Goal: Task Accomplishment & Management: Manage account settings

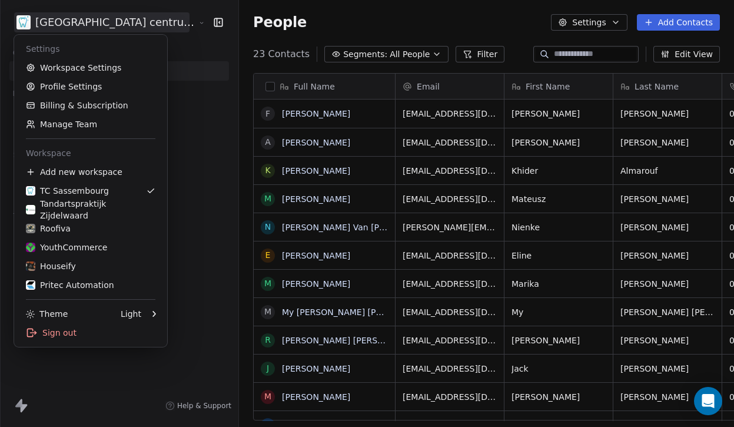
scroll to position [376, 537]
click at [68, 236] on link "Roofiva" at bounding box center [91, 228] width 144 height 19
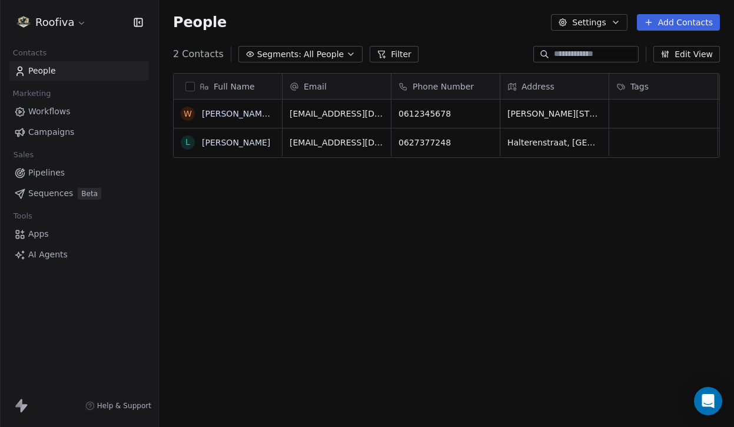
scroll to position [376, 575]
click at [85, 34] on div "Roofiva" at bounding box center [79, 22] width 158 height 45
click at [67, 22] on html "Roofiva Contacts People Marketing Workflows Campaigns Sales Pipelines Sequences…" at bounding box center [367, 213] width 734 height 427
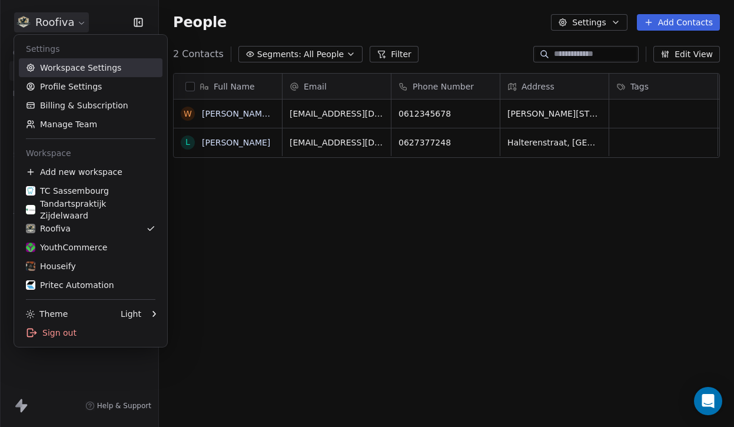
click at [92, 67] on link "Workspace Settings" at bounding box center [91, 67] width 144 height 19
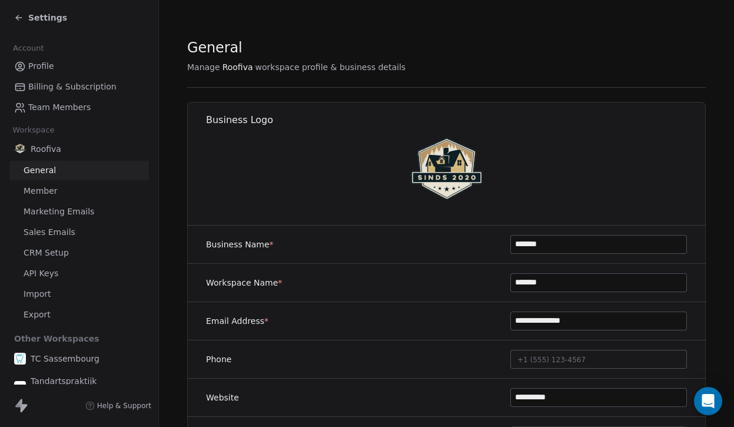
click at [90, 106] on link "Team Members" at bounding box center [79, 107] width 140 height 19
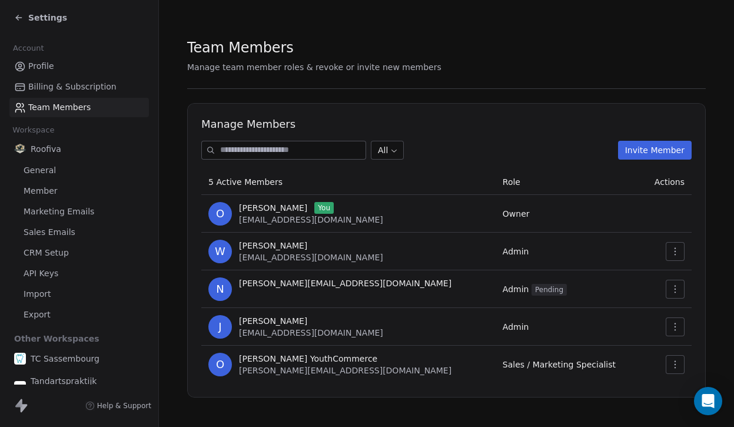
click at [668, 145] on button "Invite Member" at bounding box center [655, 150] width 74 height 19
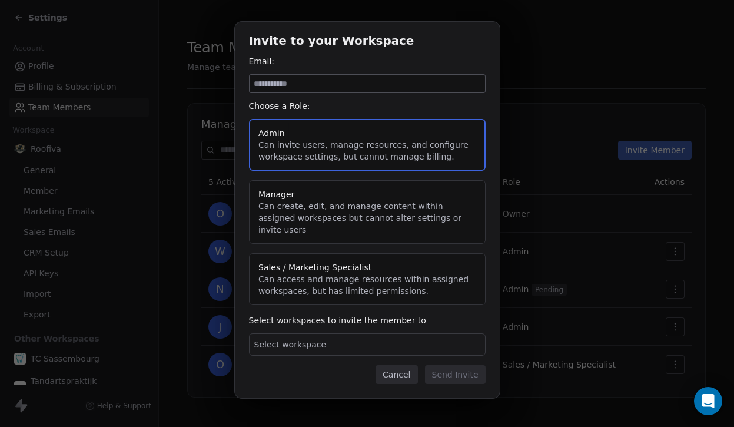
click at [335, 84] on input at bounding box center [368, 84] width 236 height 18
type input "**********"
click at [312, 199] on button "Manager Can create, edit, and manage content within assigned workspaces but can…" at bounding box center [367, 212] width 237 height 64
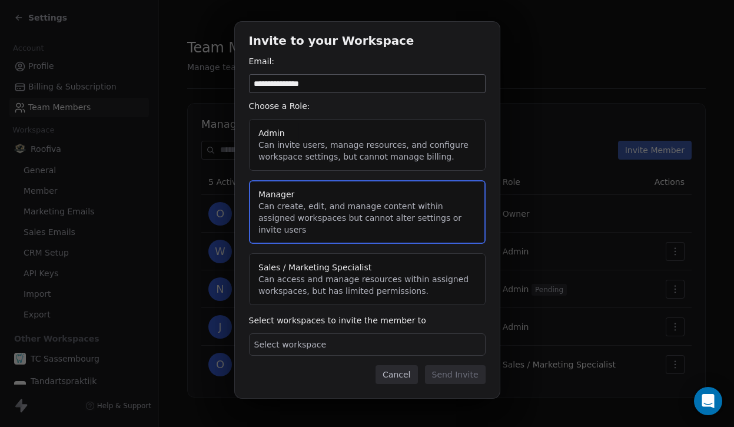
click at [332, 162] on button "Admin Can invite users, manage resources, and configure workspace settings, but…" at bounding box center [367, 145] width 237 height 52
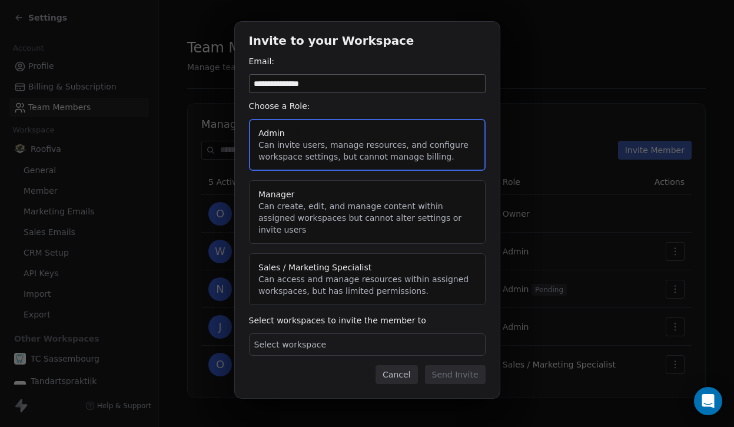
click at [296, 333] on div "Select workspace" at bounding box center [367, 344] width 237 height 22
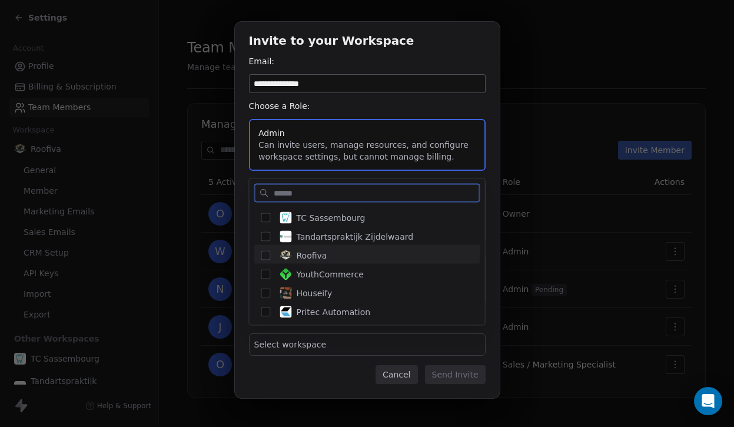
click at [316, 255] on span "Roofiva" at bounding box center [312, 256] width 31 height 12
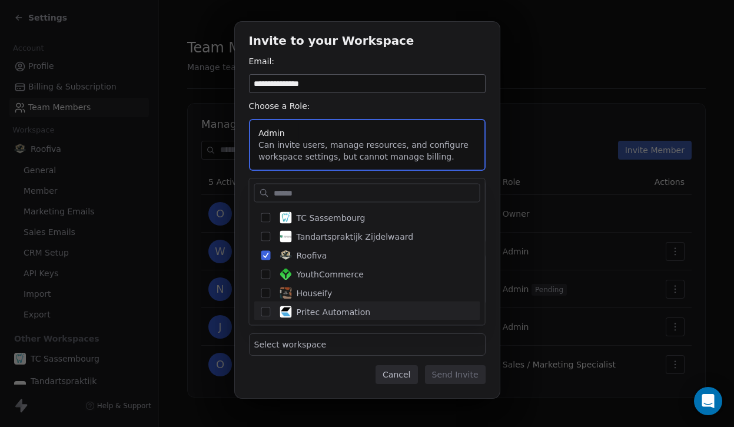
click at [414, 339] on div "**********" at bounding box center [367, 213] width 734 height 421
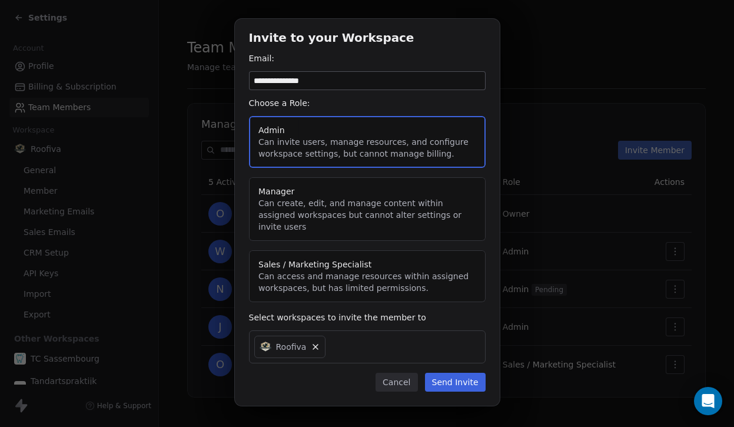
click at [457, 373] on button "Send Invite" at bounding box center [455, 382] width 61 height 19
